Goal: Task Accomplishment & Management: Manage account settings

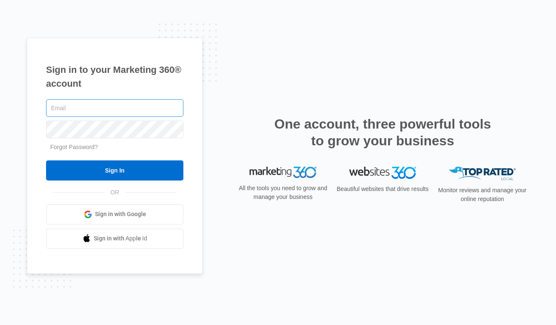
click at [98, 106] on input "text" at bounding box center [114, 108] width 137 height 18
type input "[EMAIL_ADDRESS][DOMAIN_NAME]"
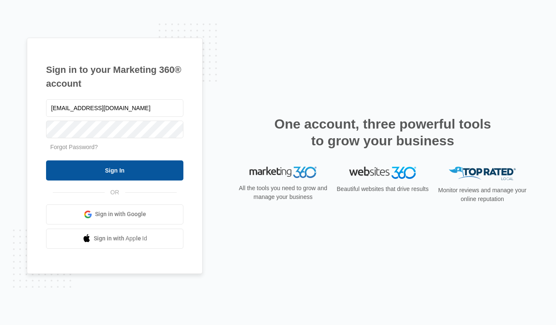
click at [114, 175] on input "Sign In" at bounding box center [114, 170] width 137 height 20
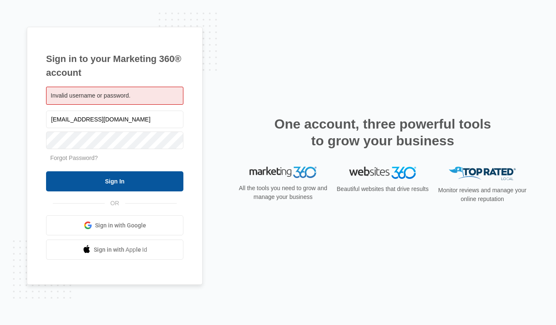
click at [116, 183] on input "Sign In" at bounding box center [114, 181] width 137 height 20
click at [155, 185] on input "Sign In" at bounding box center [114, 181] width 137 height 20
